Goal: Check status

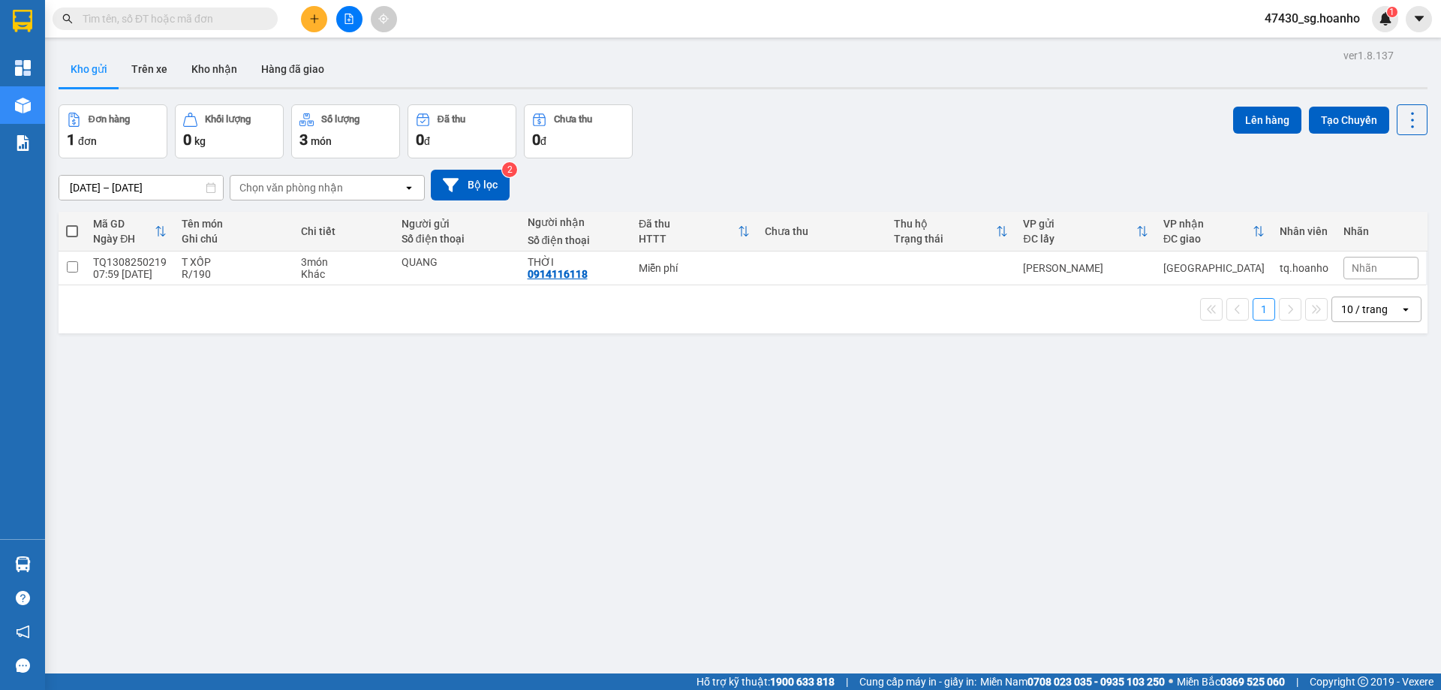
drag, startPoint x: 230, startPoint y: 366, endPoint x: 237, endPoint y: 363, distance: 7.8
drag, startPoint x: 237, startPoint y: 363, endPoint x: 250, endPoint y: 367, distance: 13.5
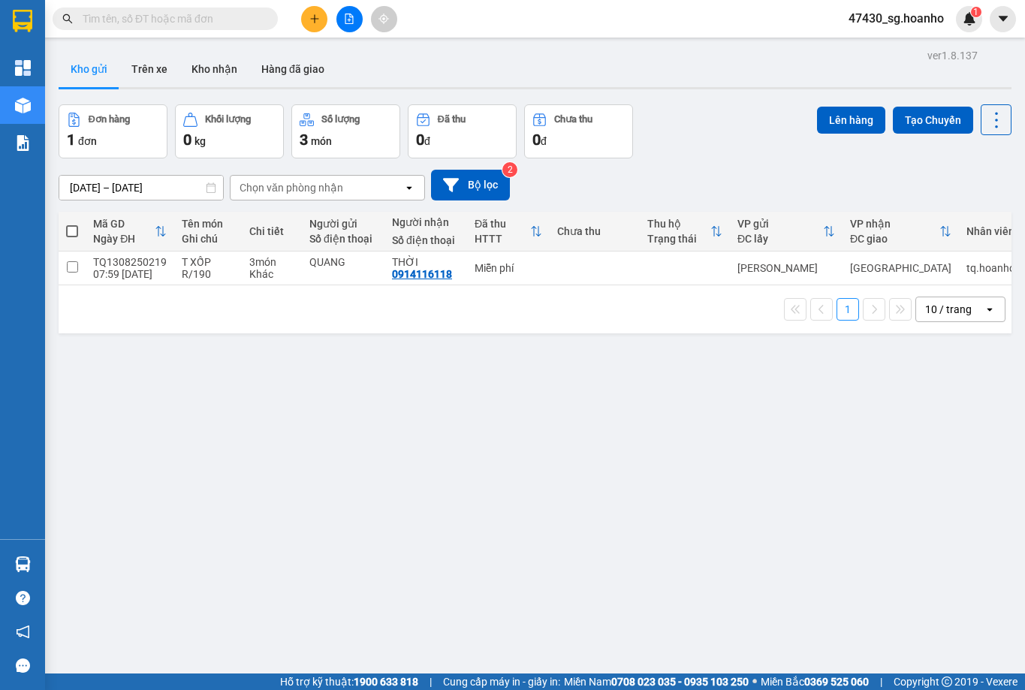
click at [324, 342] on div "ver 1.8.137 Kho gửi Trên xe Kho nhận Hàng đã giao Đơn hàng 1 đơn Khối lượng 0 k…" at bounding box center [535, 390] width 965 height 690
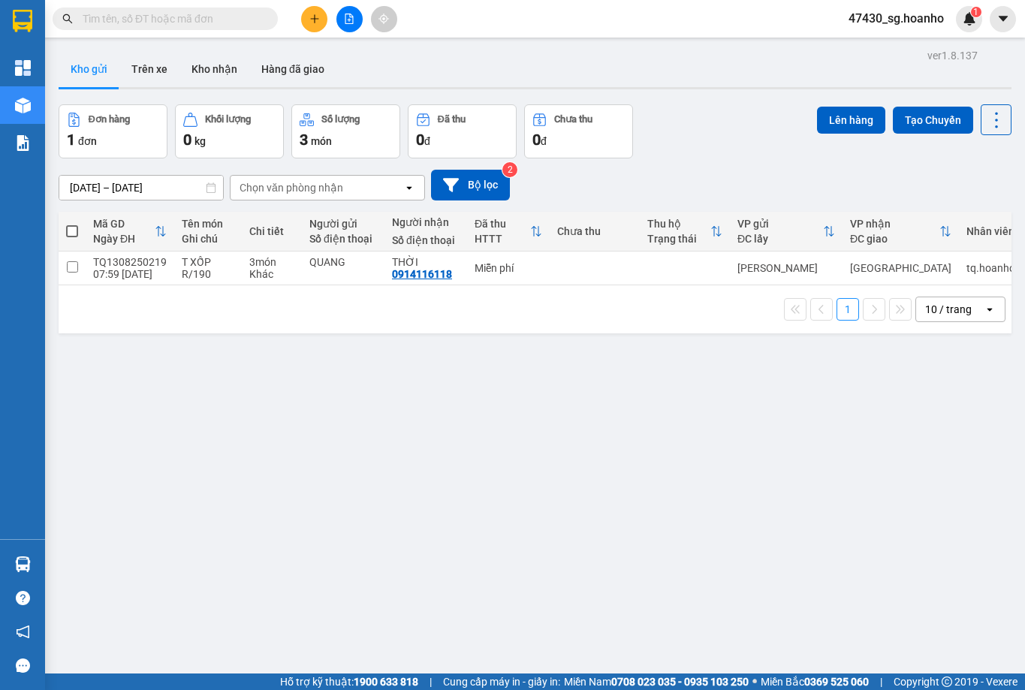
click at [324, 342] on div "ver 1.8.137 Kho gửi Trên xe Kho nhận Hàng đã giao Đơn hàng 1 đơn Khối lượng 0 k…" at bounding box center [535, 390] width 965 height 690
click at [341, 330] on div "ver 1.8.137 Kho gửi Trên xe Kho nhận Hàng đã giao Đơn hàng 1 đơn Khối lượng 0 k…" at bounding box center [535, 390] width 965 height 690
drag, startPoint x: 379, startPoint y: 300, endPoint x: 396, endPoint y: 291, distance: 18.8
click at [396, 291] on div "1 10 / trang open" at bounding box center [535, 309] width 953 height 48
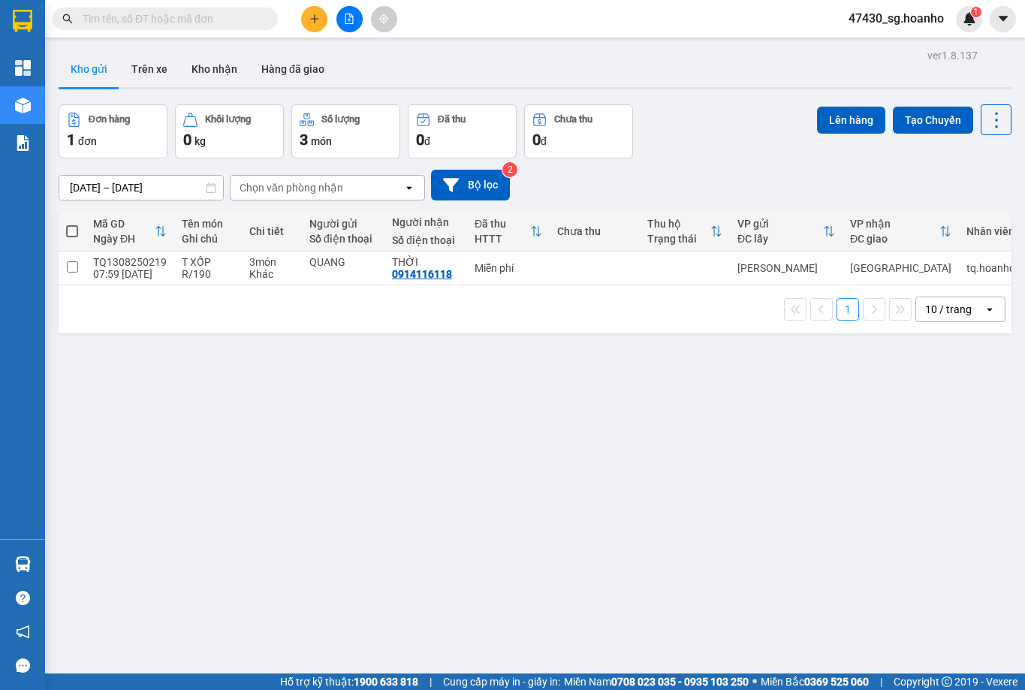
click at [396, 291] on div "1 10 / trang open" at bounding box center [535, 309] width 953 height 48
drag, startPoint x: 396, startPoint y: 291, endPoint x: 250, endPoint y: 669, distance: 404.7
click at [437, 263] on div "Mã GD Ngày ĐH Tên món Ghi chú Chi tiết Người gửi Số điện thoại Người nhận Số đi…" at bounding box center [535, 273] width 953 height 122
click at [419, 389] on div "ver 1.8.137 Kho gửi Trên xe Kho nhận Hàng đã giao Đơn hàng 1 đơn Khối lượng 0 k…" at bounding box center [535, 390] width 965 height 690
